Goal: Task Accomplishment & Management: Use online tool/utility

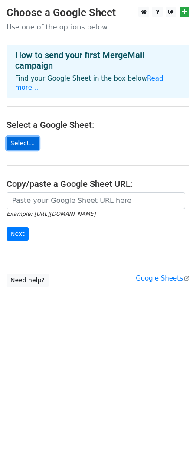
click at [22, 137] on link "Select..." at bounding box center [23, 143] width 33 height 13
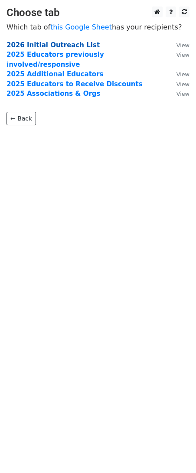
click at [43, 43] on strong "2026 Initial Outreach List" at bounding box center [53, 45] width 93 height 8
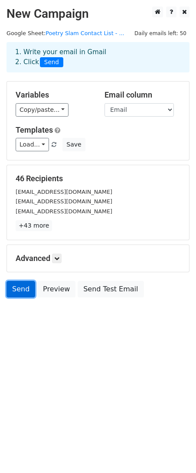
click at [28, 294] on link "Send" at bounding box center [21, 289] width 29 height 16
